Goal: Obtain resource: Obtain resource

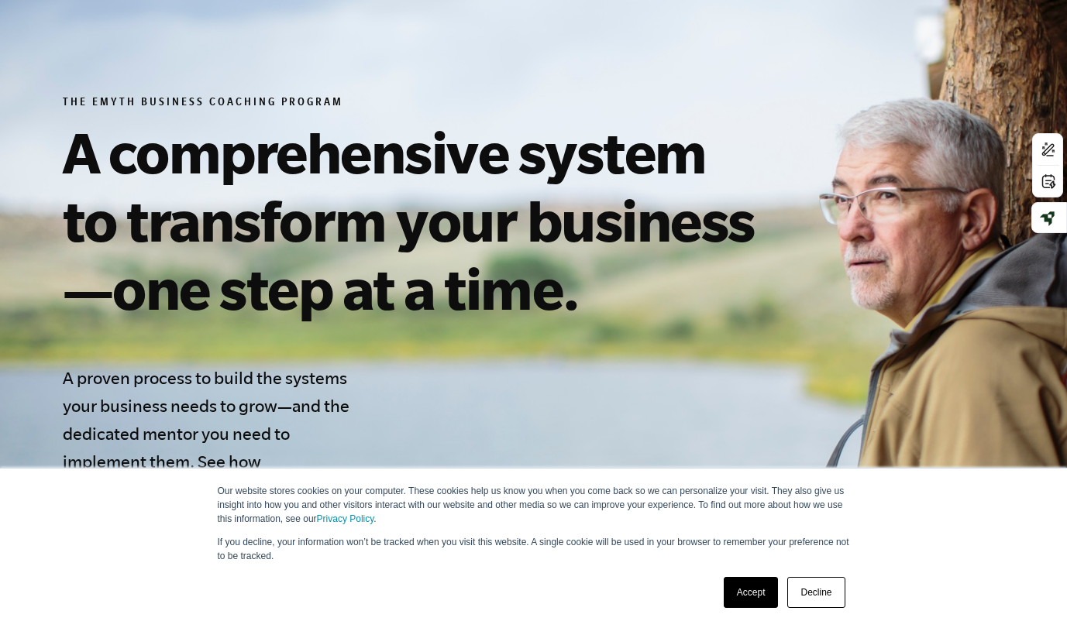
click at [757, 592] on link "Accept" at bounding box center [751, 592] width 55 height 31
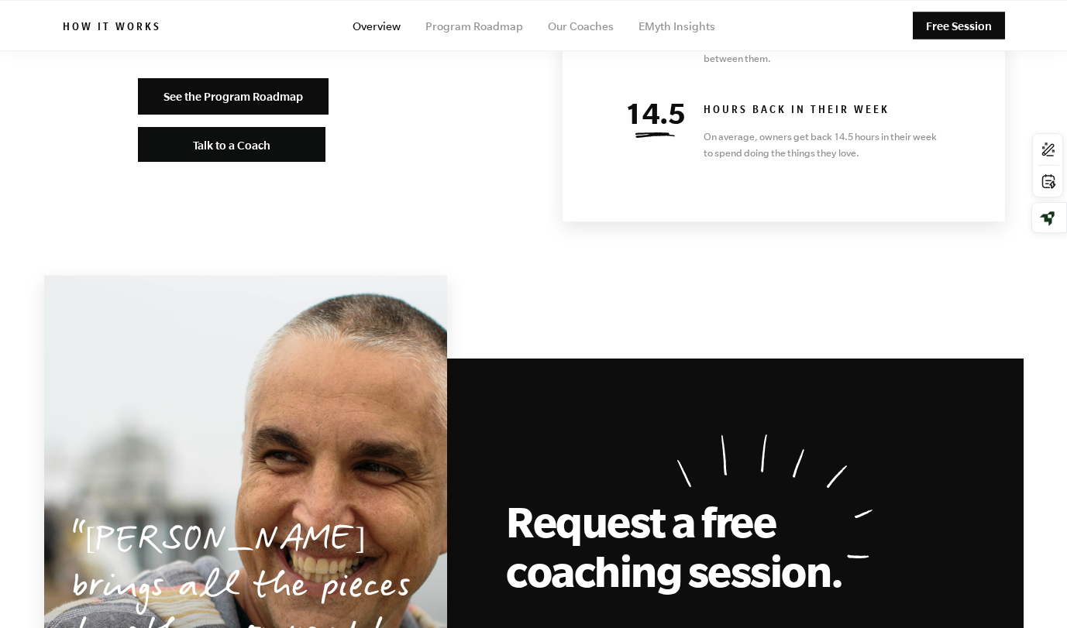
scroll to position [6607, 0]
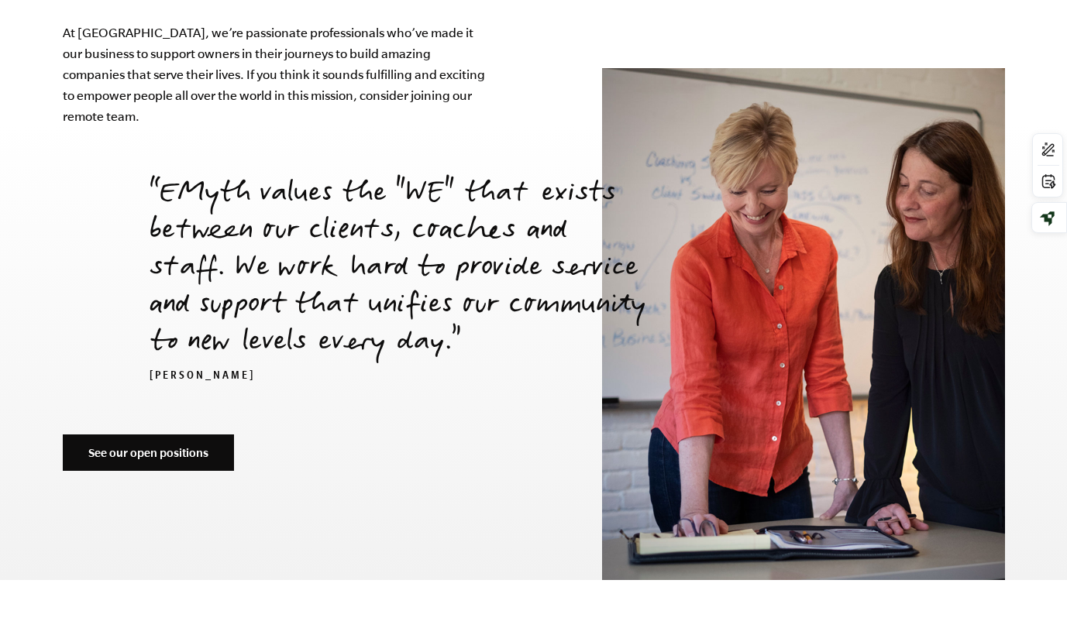
scroll to position [5174, 0]
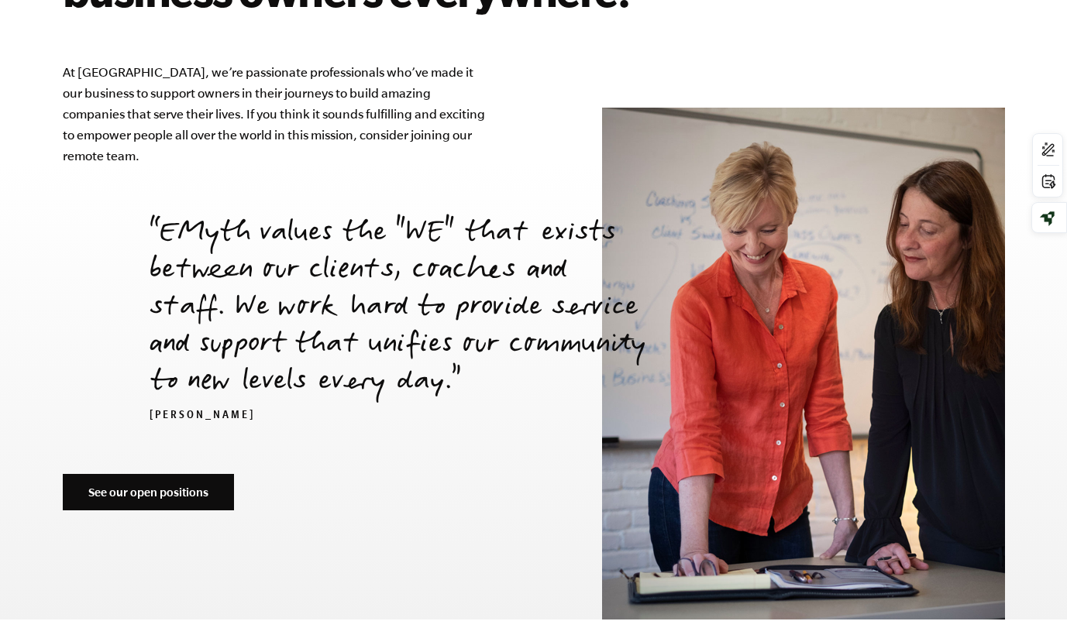
click at [207, 474] on link "See our open positions" at bounding box center [148, 492] width 171 height 37
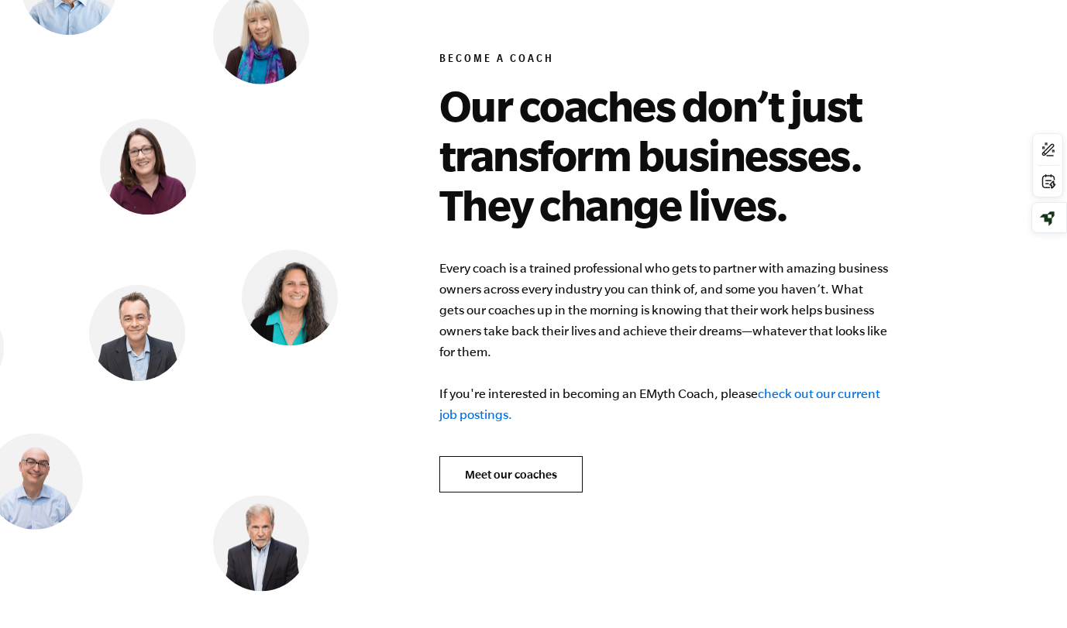
scroll to position [5949, 0]
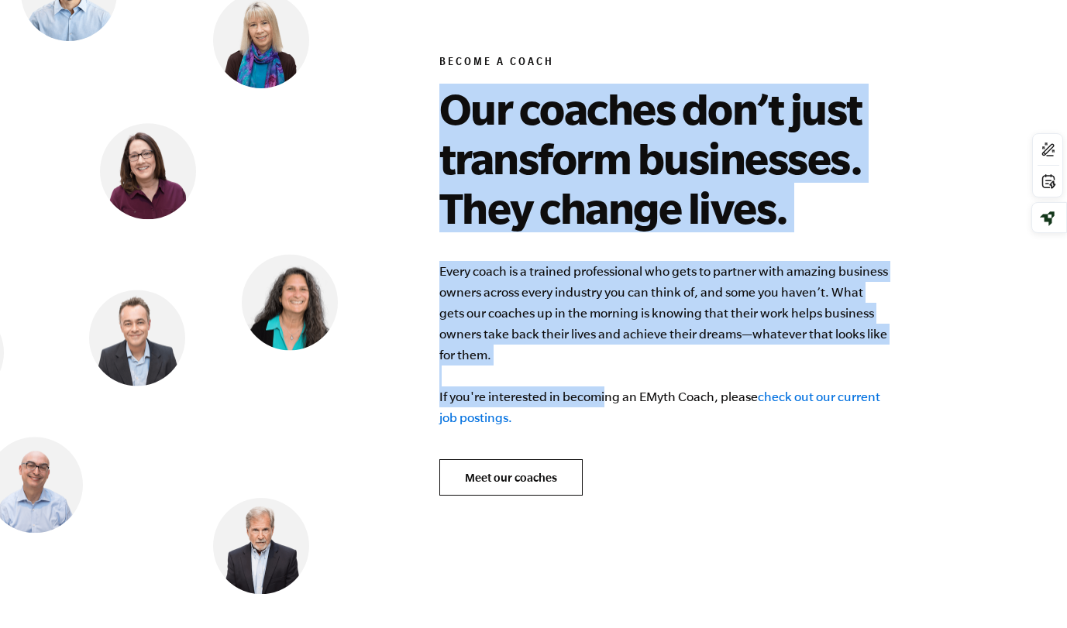
drag, startPoint x: 439, startPoint y: 92, endPoint x: 587, endPoint y: 373, distance: 316.8
click at [587, 373] on div "Become a Coach Our coaches don’t just transform businesses. They change lives. …" at bounding box center [722, 264] width 566 height 664
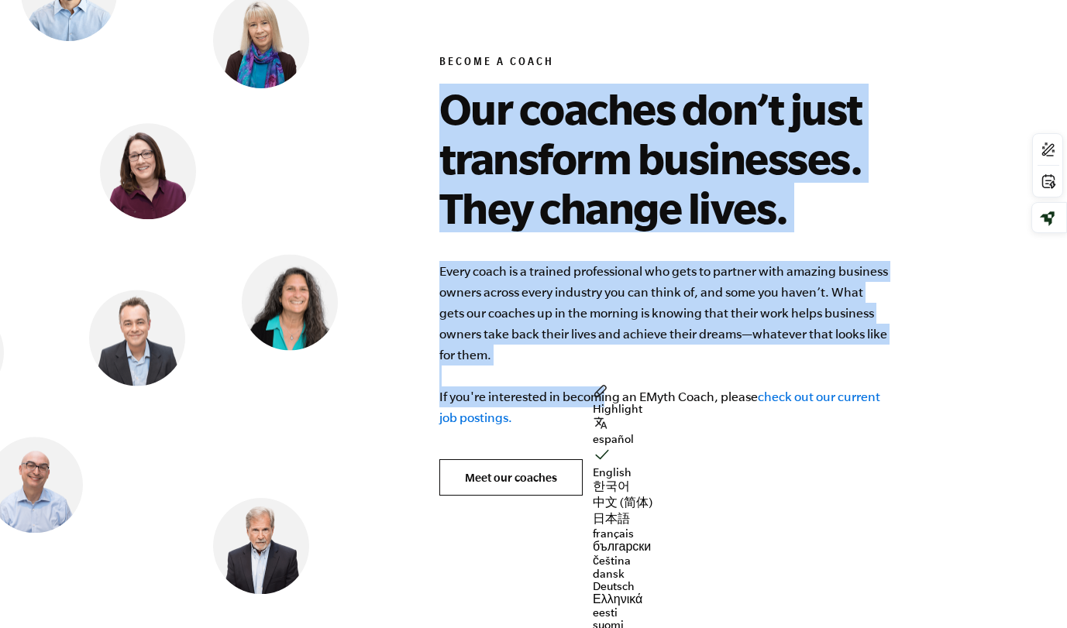
drag, startPoint x: 587, startPoint y: 373, endPoint x: 726, endPoint y: 345, distance: 142.2
click at [726, 345] on p "Every coach is a trained professional who gets to partner with amazing business…" at bounding box center [663, 344] width 449 height 167
click at [708, 354] on p "Every coach is a trained professional who gets to partner with amazing business…" at bounding box center [663, 344] width 449 height 167
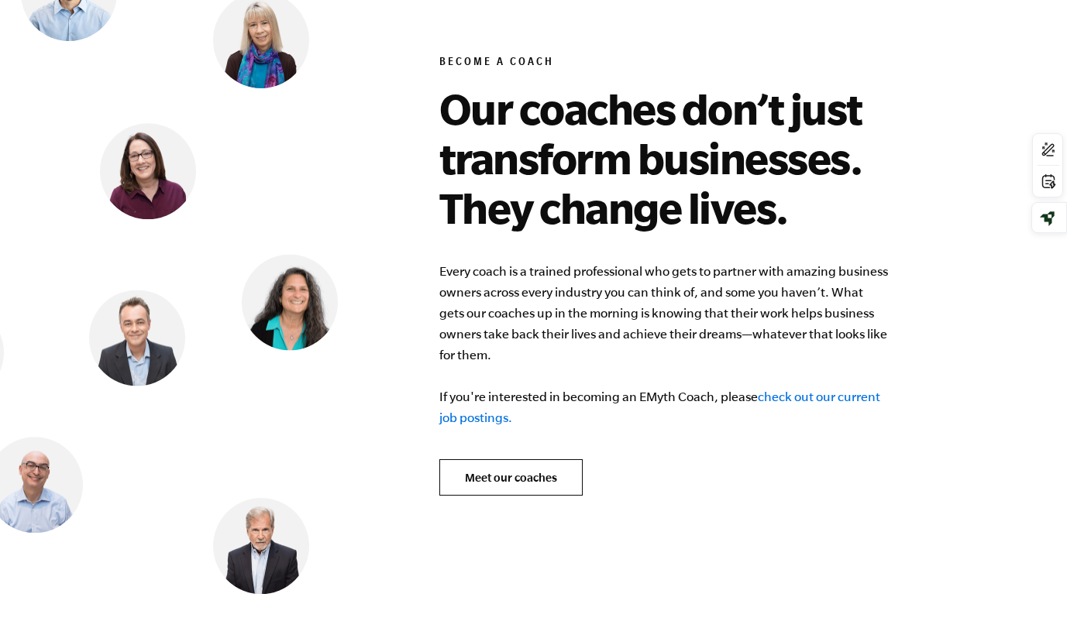
drag, startPoint x: 748, startPoint y: 374, endPoint x: 451, endPoint y: 177, distance: 356.1
click at [451, 177] on div "Become a Coach Our coaches don’t just transform businesses. They change lives. …" at bounding box center [722, 264] width 566 height 664
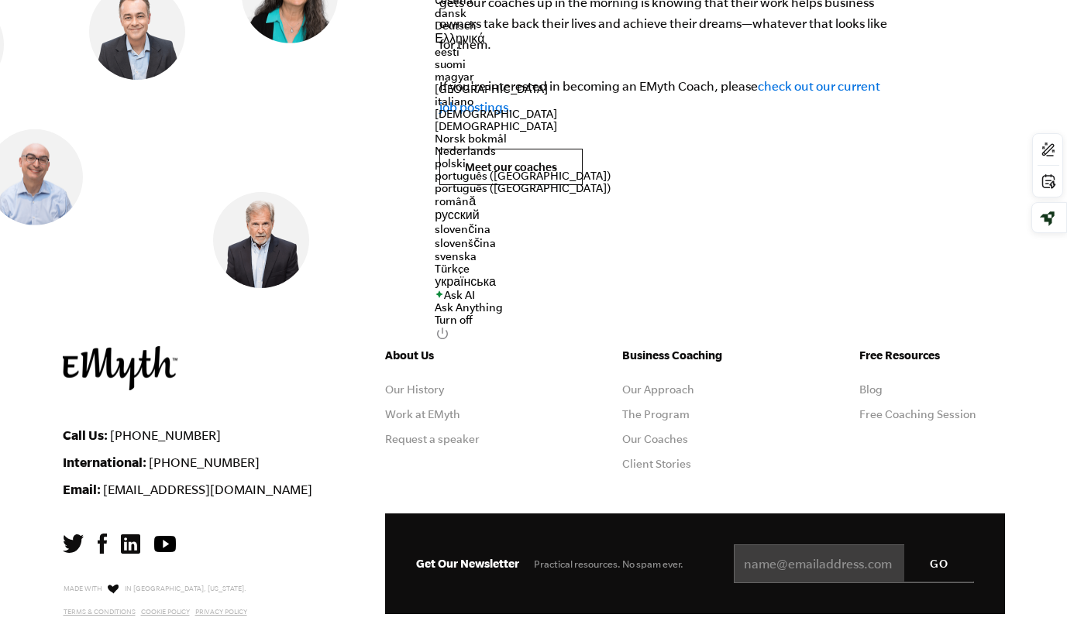
scroll to position [6337, 0]
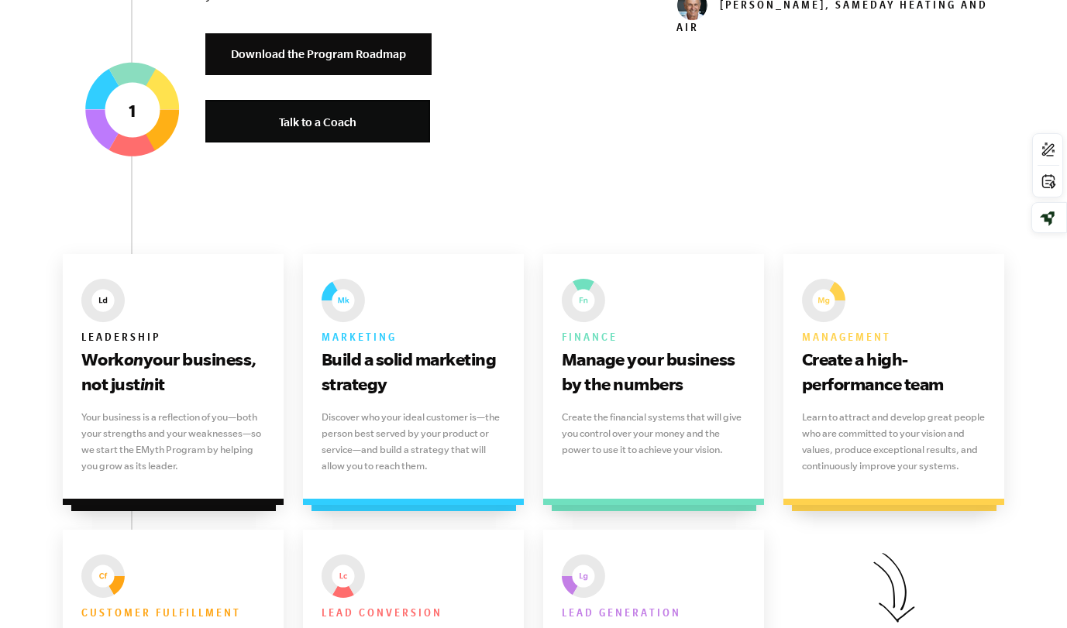
scroll to position [930, 0]
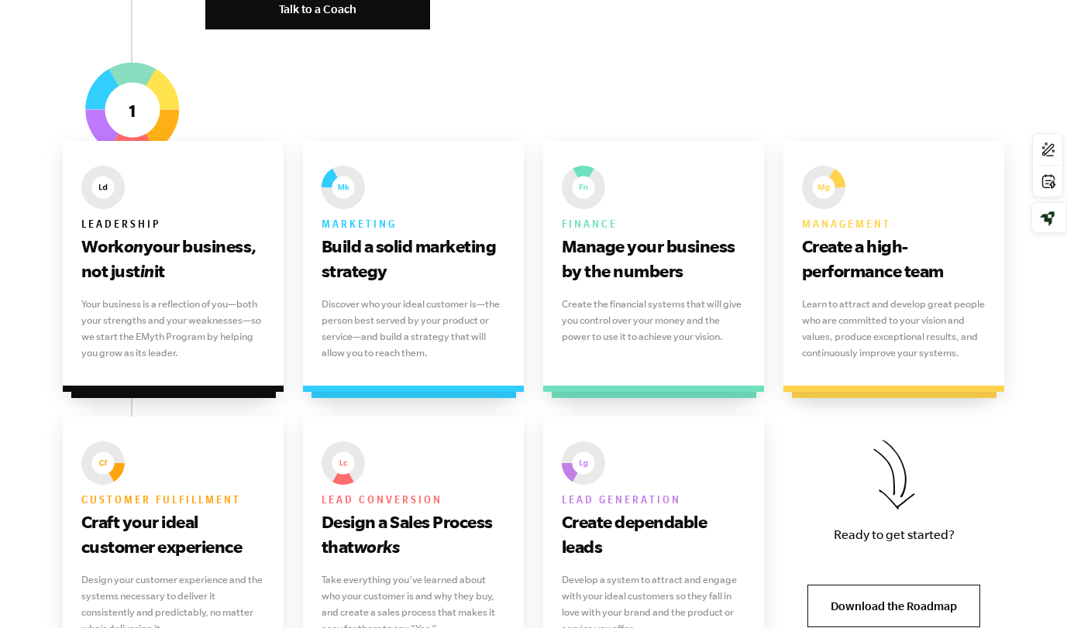
click at [172, 335] on p "Your business is a reflection of you—both your strengths and your weaknesses—so…" at bounding box center [173, 328] width 184 height 65
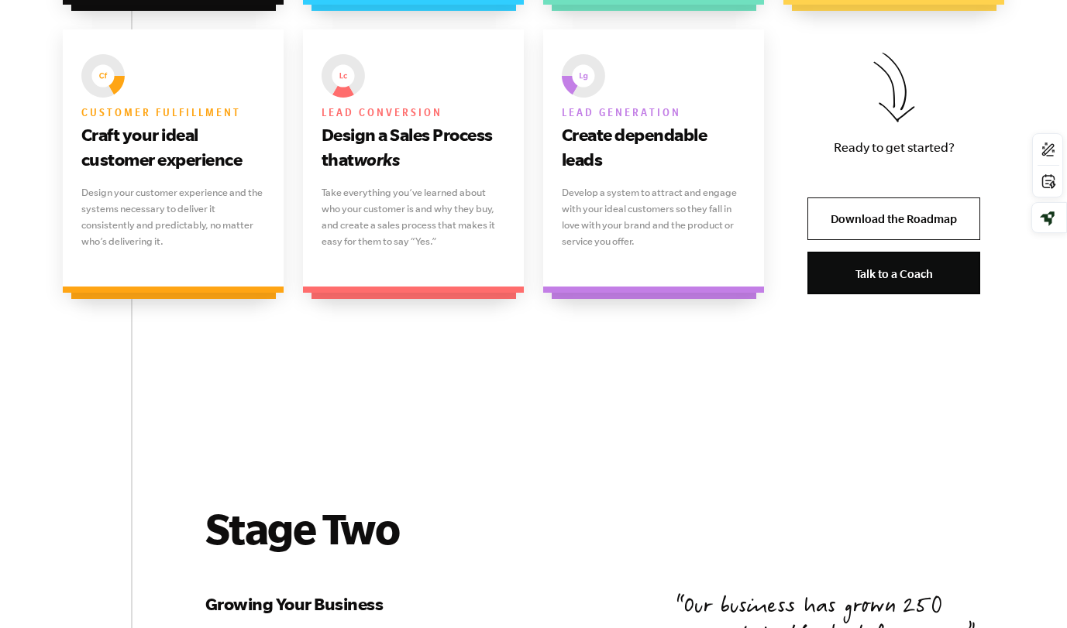
click at [873, 232] on link "Download the Roadmap" at bounding box center [893, 219] width 173 height 43
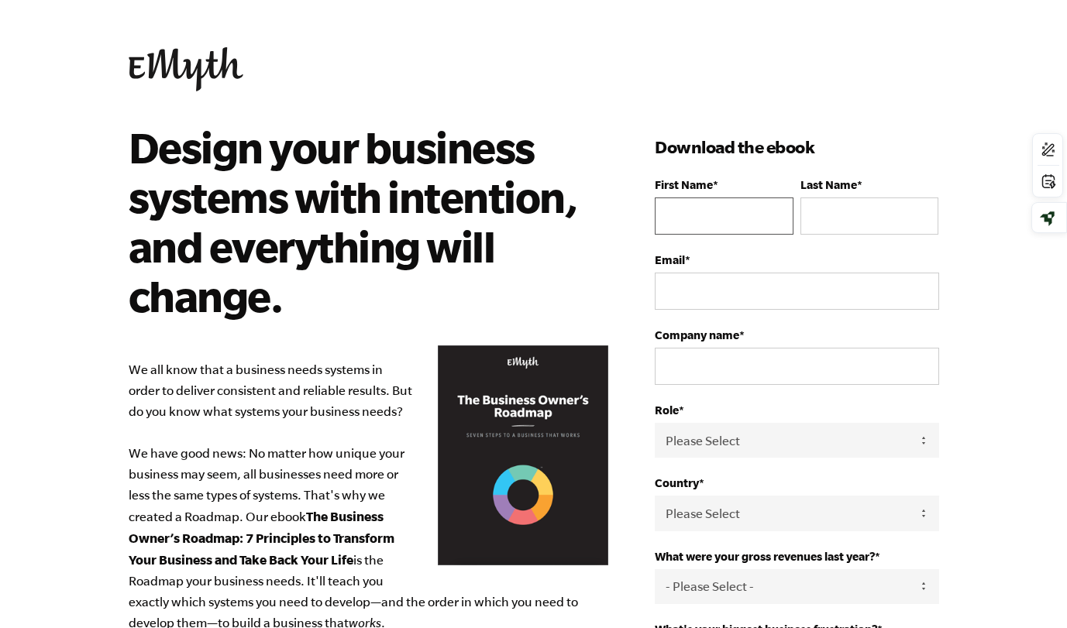
click at [720, 203] on input "First Name *" at bounding box center [724, 216] width 138 height 37
type input "William"
type input "MYLES"
type input "willmyles@icloud.com"
type input "home"
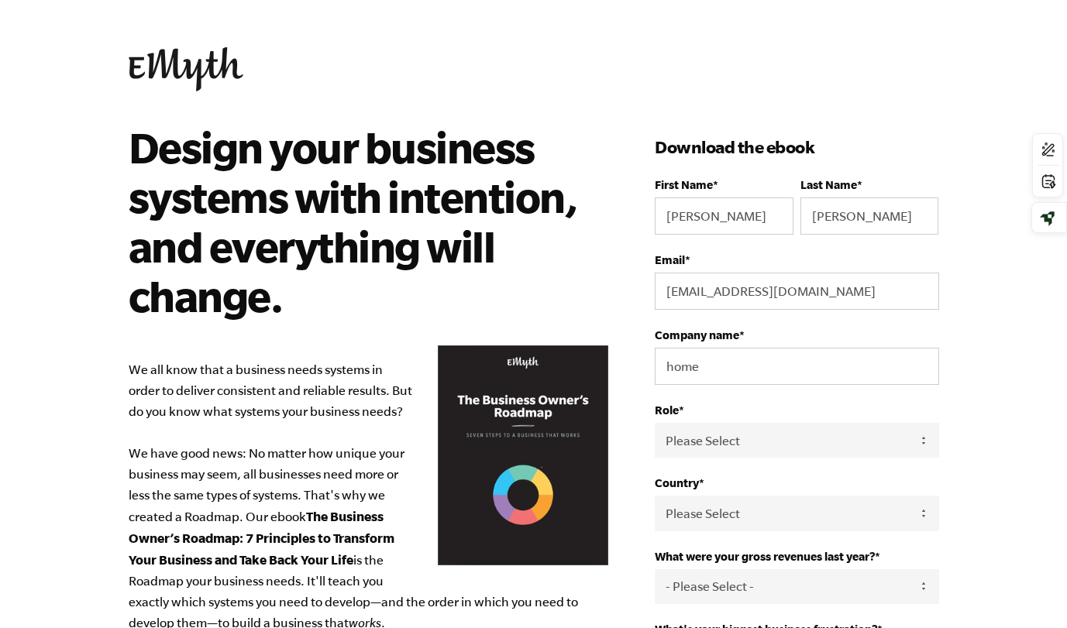
select select "United Kingdom"
type input "+447809435264"
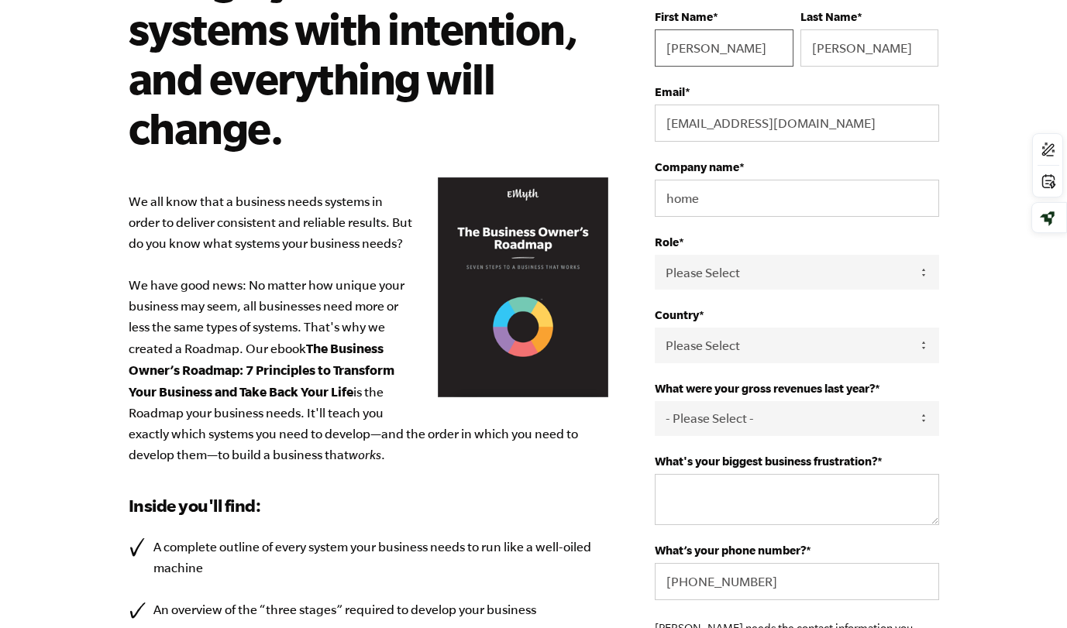
scroll to position [232, 0]
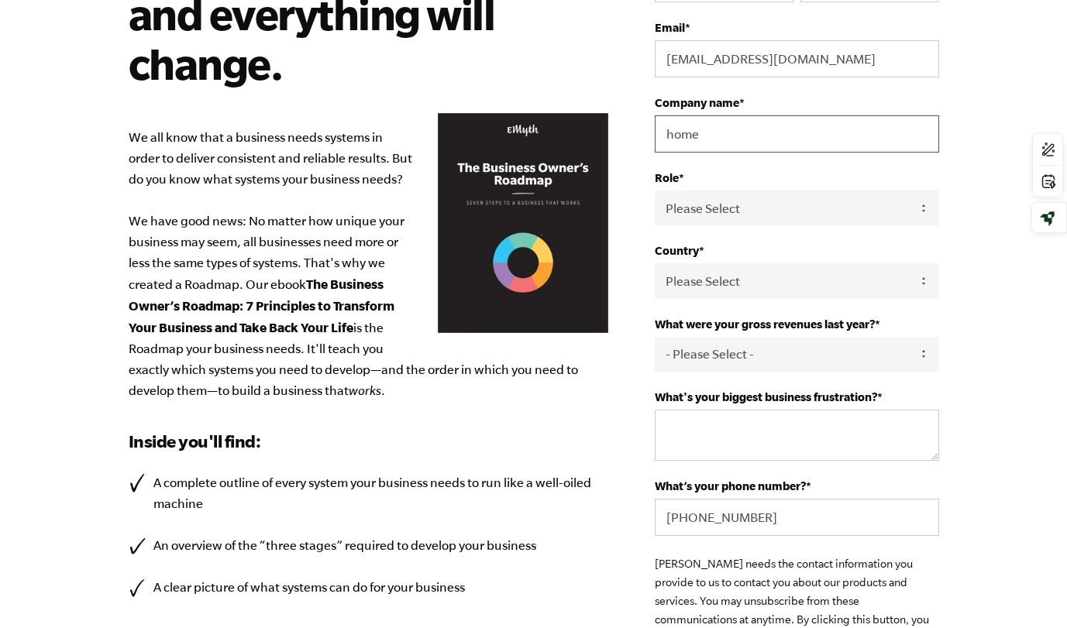
drag, startPoint x: 702, startPoint y: 139, endPoint x: 566, endPoint y: 140, distance: 136.4
click at [575, 141] on div "Design your business systems with intention, and everything will change. We all…" at bounding box center [534, 378] width 848 height 976
type input "1stnrg"
click at [1005, 126] on body "Design your business systems with intention, and everything will change. We all…" at bounding box center [533, 82] width 1067 height 628
click at [739, 219] on select "Please Select Owner Partner / Co-Owner Executive Employee / Other" at bounding box center [797, 208] width 284 height 35
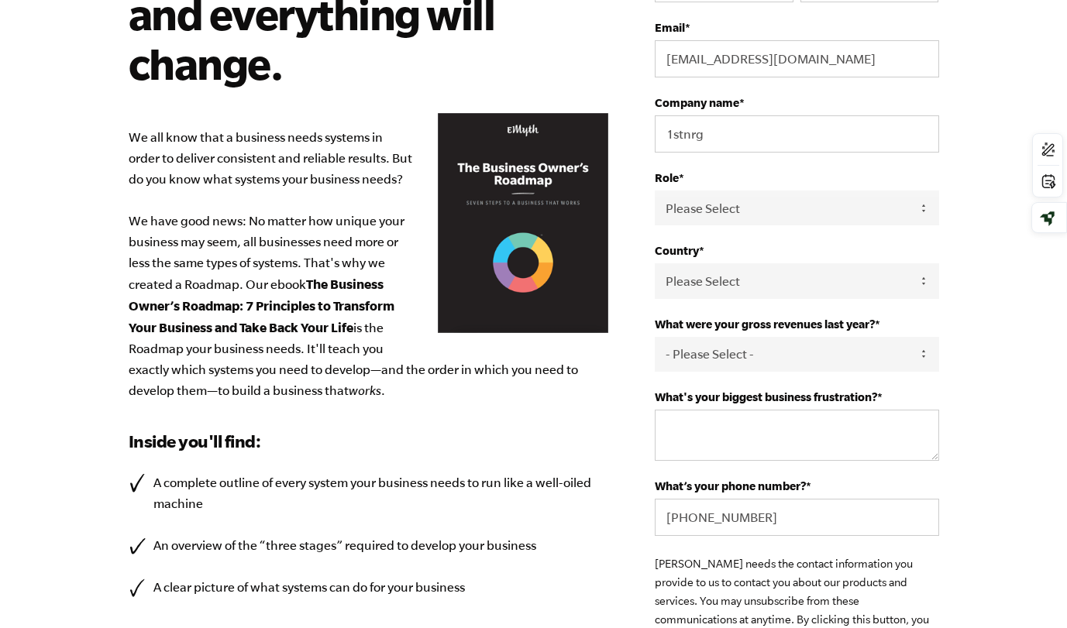
select select "Partner / Co-Owner"
click at [655, 191] on select "Please Select Owner Partner / Co-Owner Executive Employee / Other" at bounding box center [797, 208] width 284 height 35
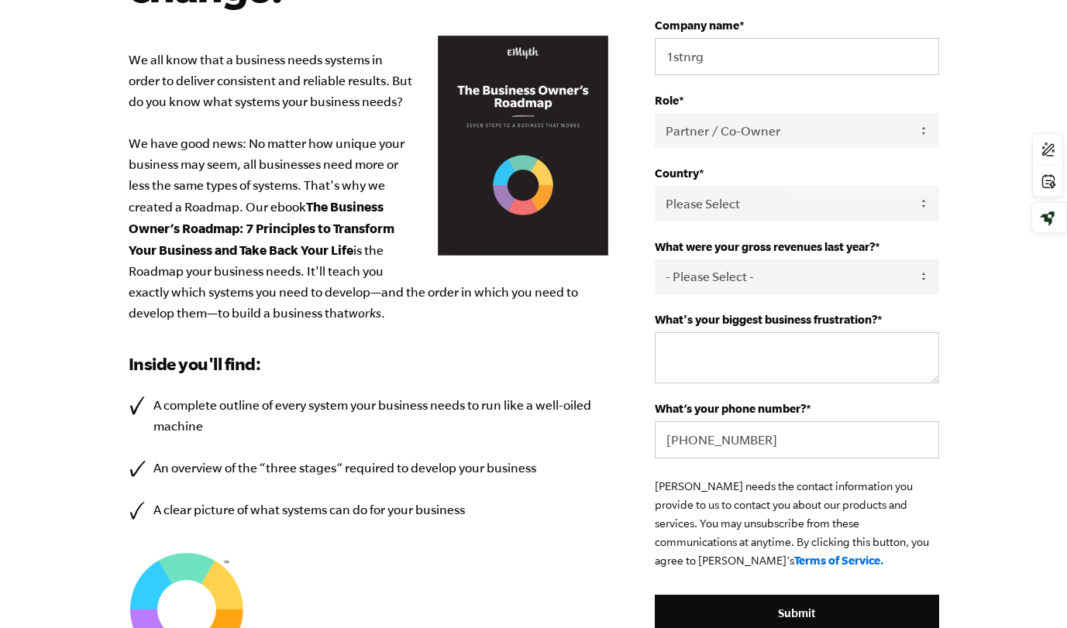
click at [732, 286] on select "- Please Select - 0-75K 76-150K 151-275K 276-500K 501-750K 751-1M 1-2.5M 2.5-5M…" at bounding box center [797, 277] width 284 height 35
select select "0-75K"
click at [655, 261] on select "- Please Select - 0-75K 76-150K 151-275K 276-500K 501-750K 751-1M 1-2.5M 2.5-5M…" at bounding box center [797, 277] width 284 height 35
click at [731, 359] on textarea "What's your biggest business frustration? *" at bounding box center [797, 357] width 284 height 51
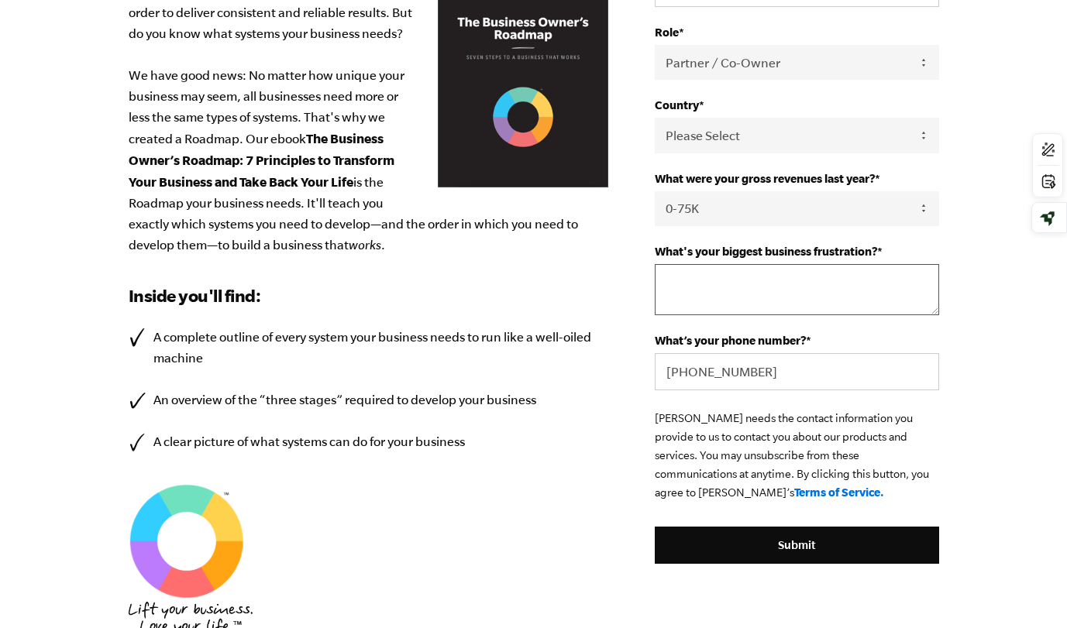
scroll to position [465, 0]
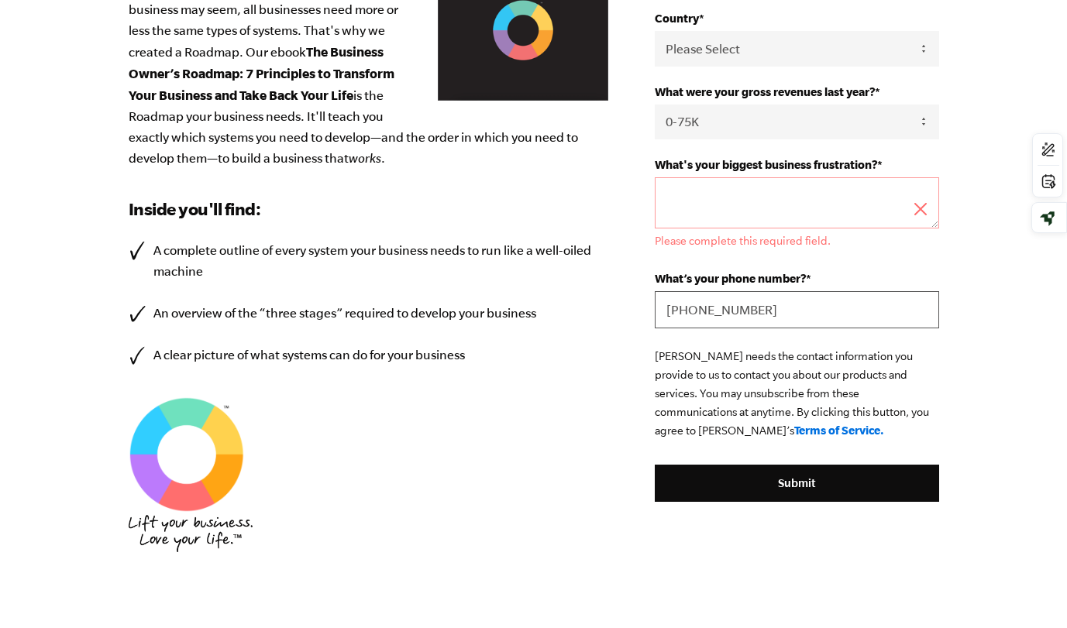
click at [772, 288] on div "What’s your phone number? * +447809435264" at bounding box center [797, 300] width 284 height 57
type input "+447809435263"
click at [710, 197] on textarea "What's your biggest business frustration? *" at bounding box center [797, 202] width 284 height 51
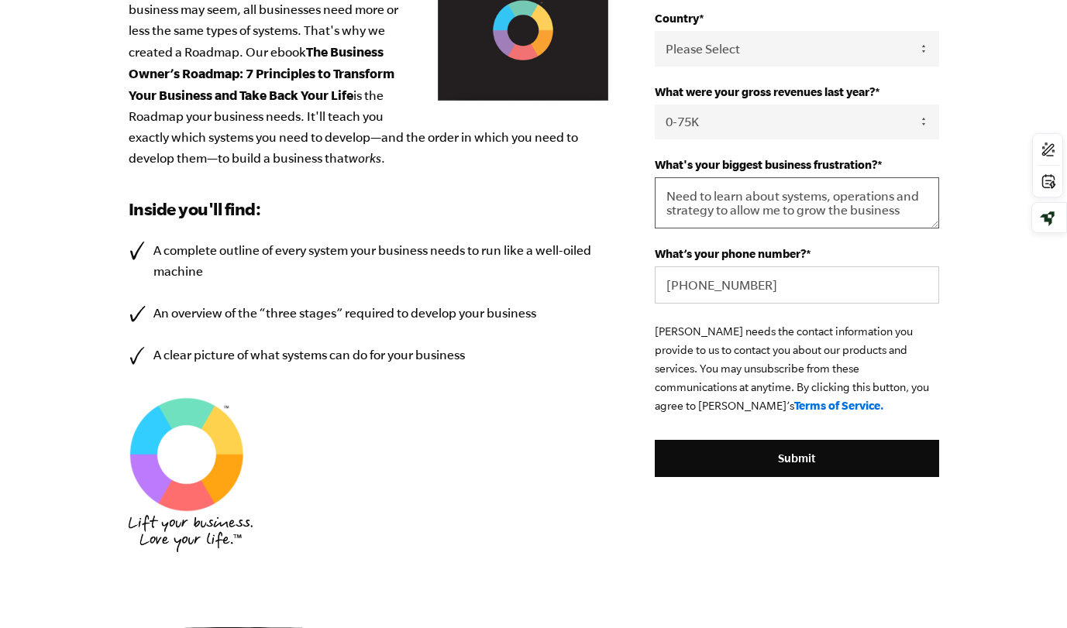
type textarea "Need to learn about systems, operations and strategy to allow me to grow the bu…"
click at [853, 450] on input "Submit" at bounding box center [797, 458] width 284 height 37
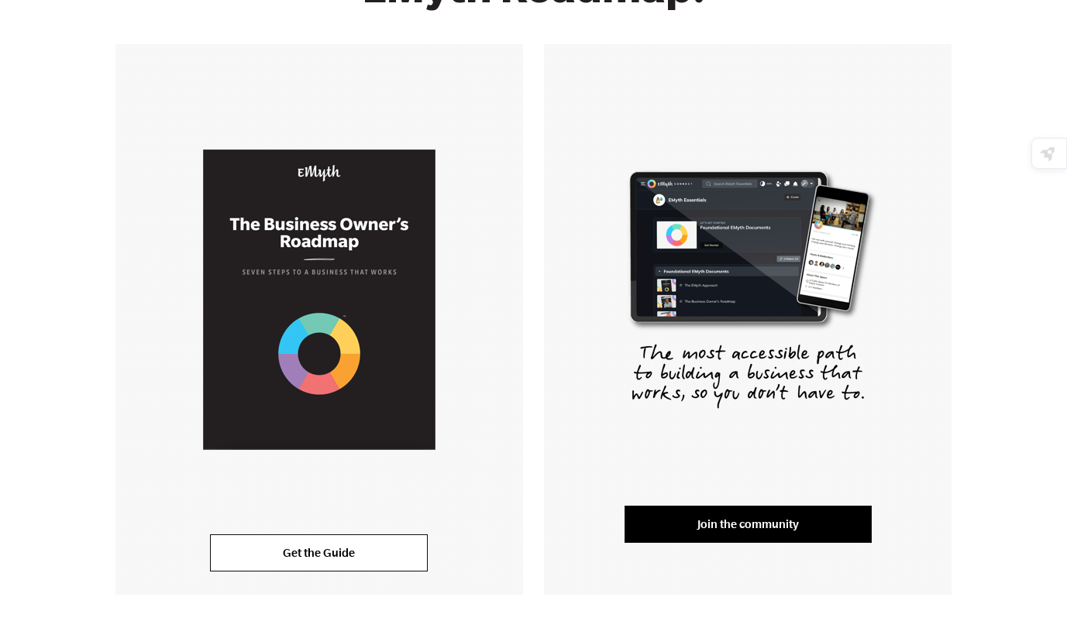
scroll to position [310, 0]
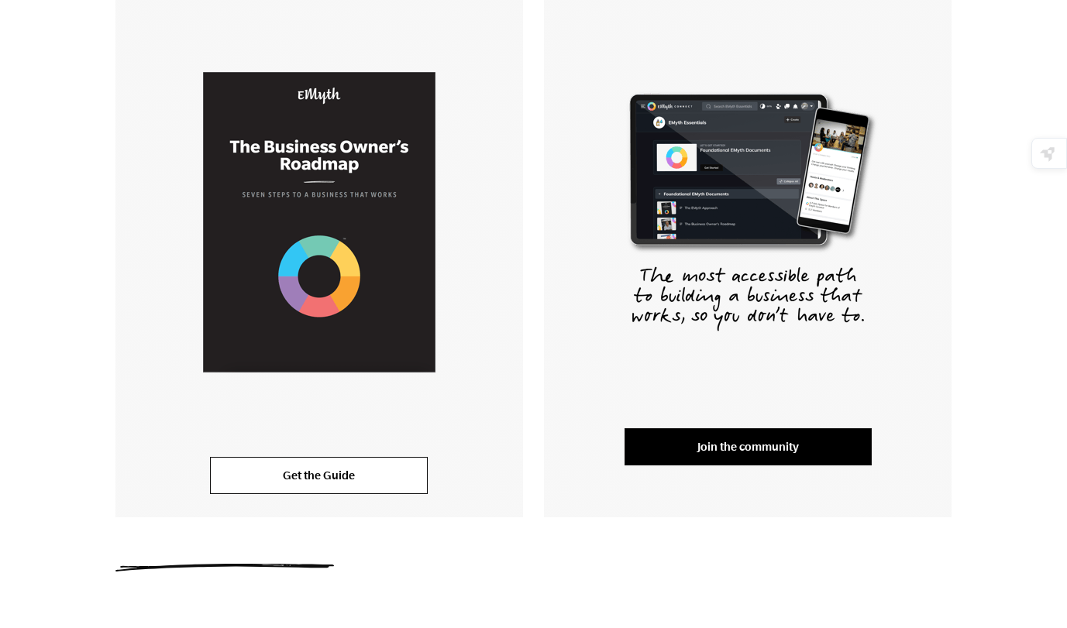
click at [347, 489] on link "Get the Guide" at bounding box center [319, 475] width 218 height 37
